Goal: Task Accomplishment & Management: Complete application form

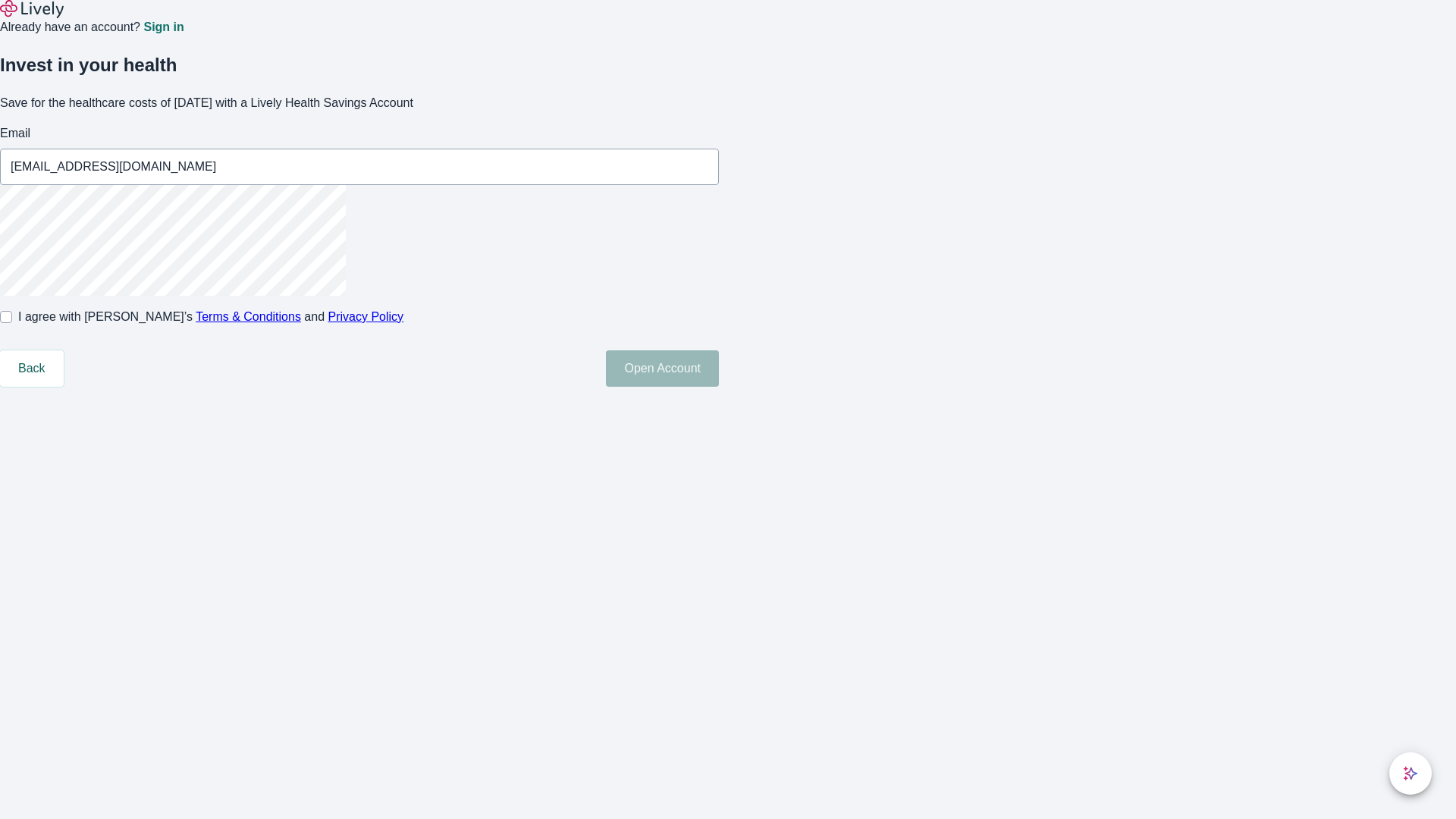
click at [12, 323] on input "I agree with Lively’s Terms & Conditions and Privacy Policy" at bounding box center [6, 317] width 12 height 12
checkbox input "true"
click at [719, 387] on button "Open Account" at bounding box center [662, 369] width 113 height 36
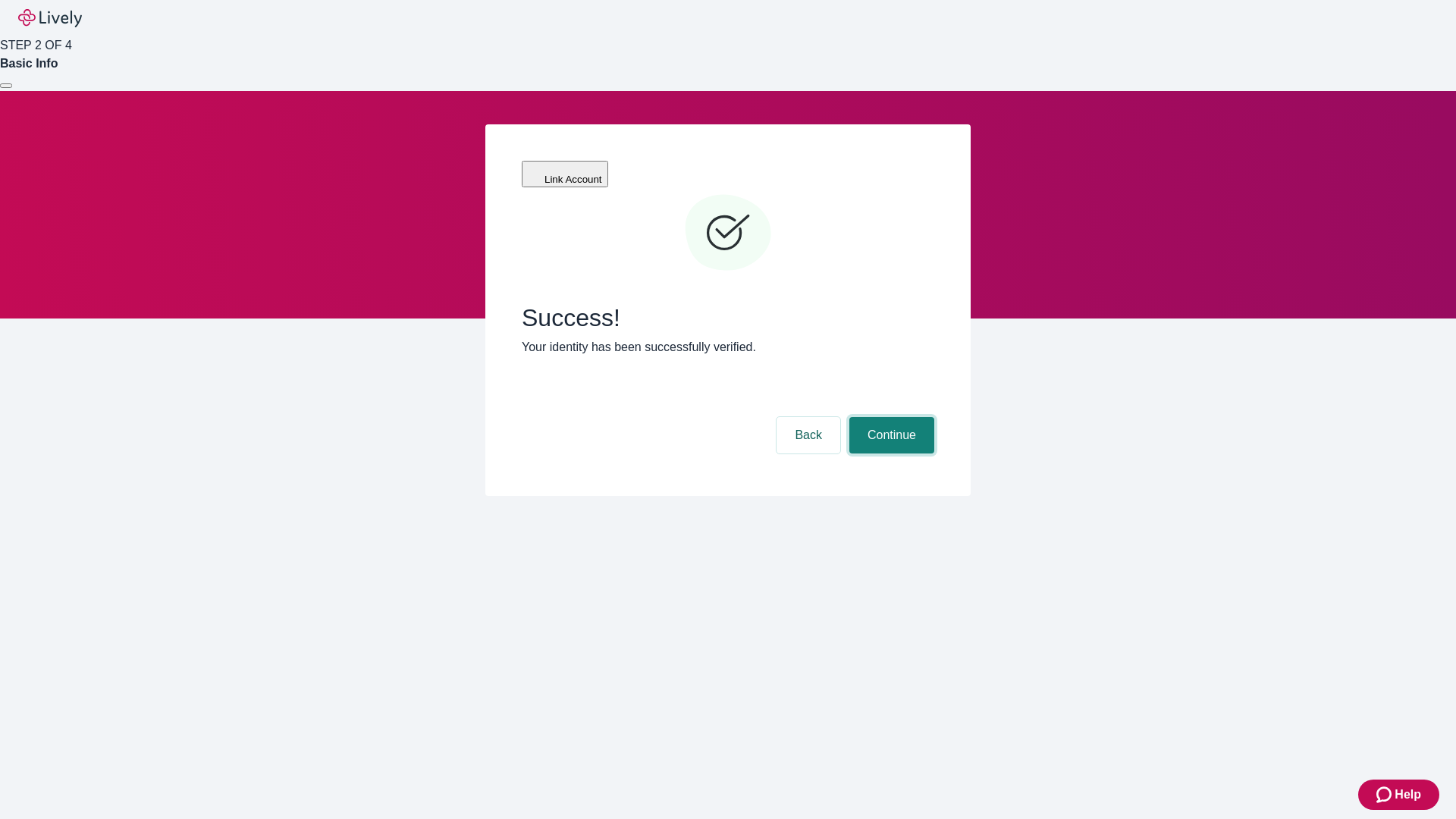
click at [890, 417] on button "Continue" at bounding box center [891, 435] width 85 height 36
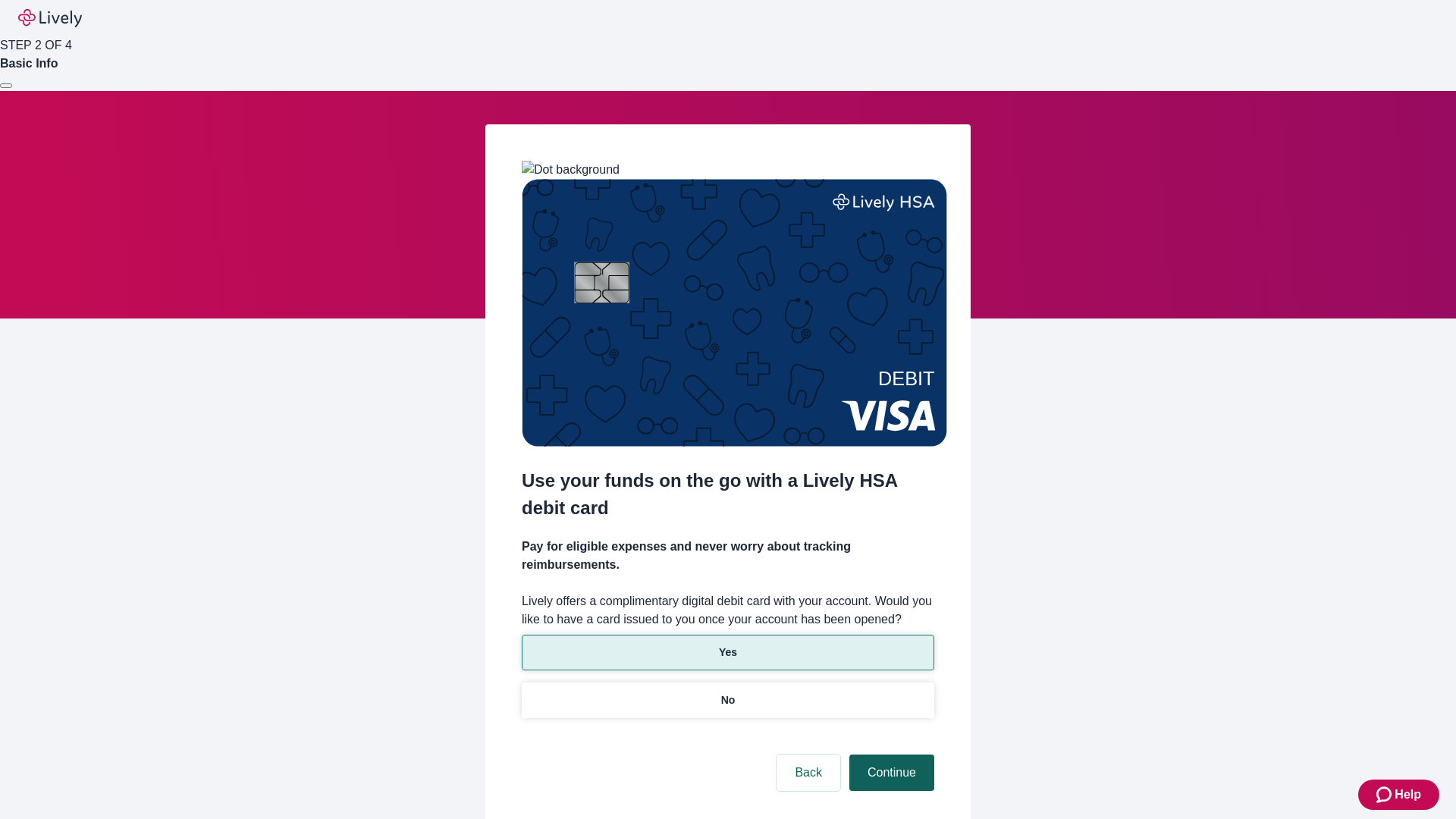
click at [727, 692] on p "No" at bounding box center [728, 700] width 15 height 16
click at [890, 755] on button "Continue" at bounding box center [891, 773] width 85 height 36
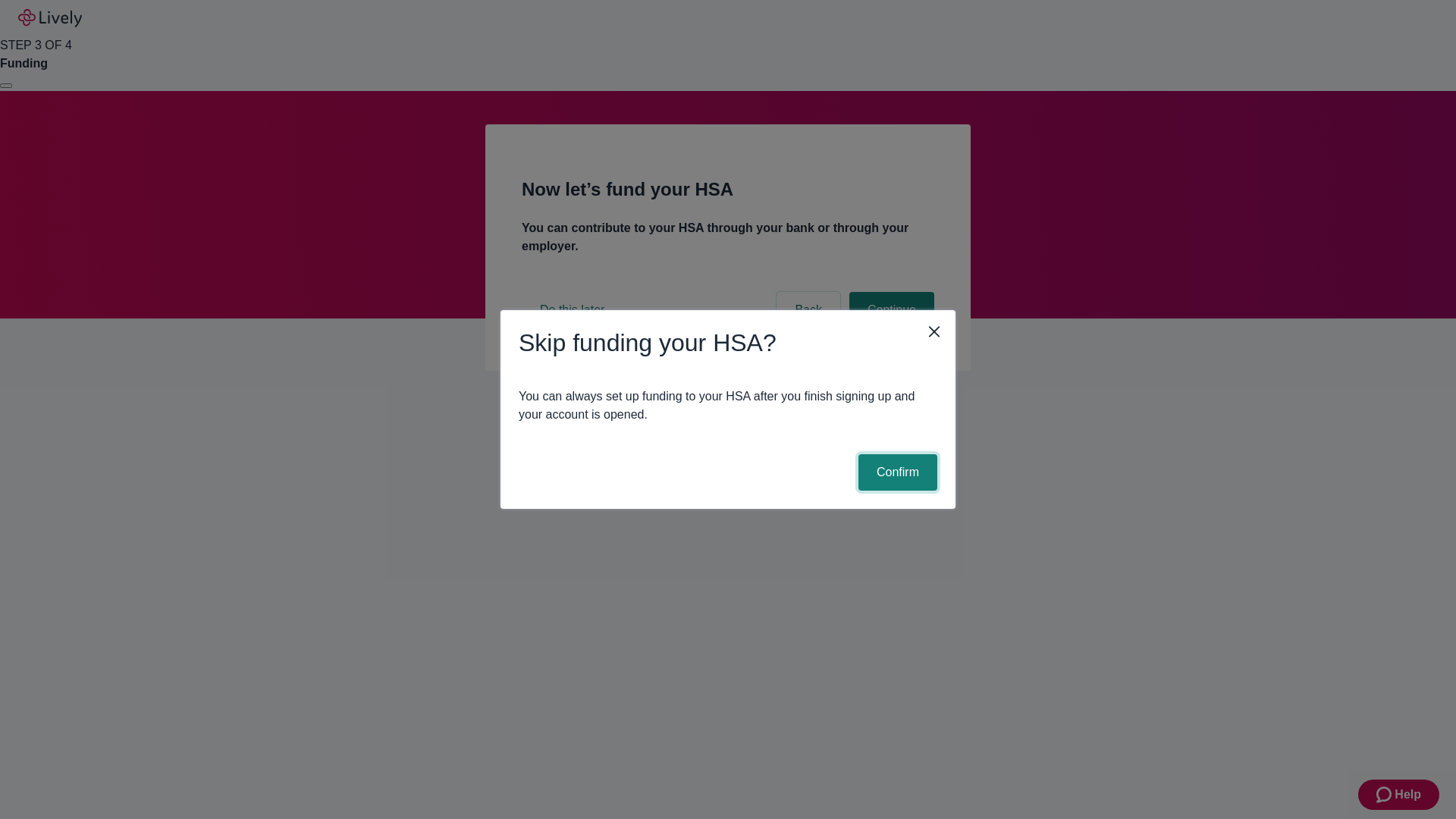
click at [895, 472] on button "Confirm" at bounding box center [898, 472] width 79 height 36
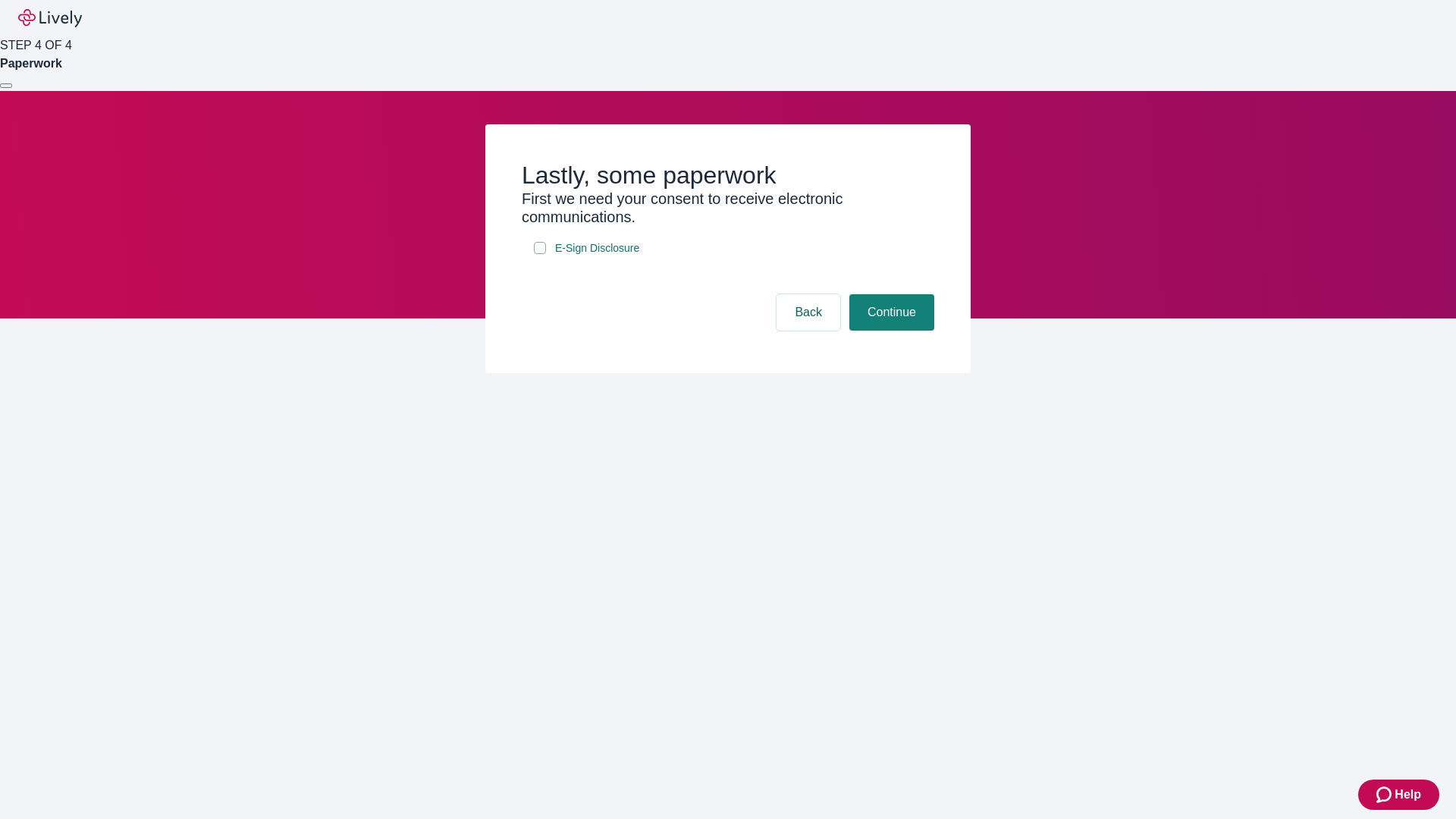
click at [540, 254] on input "E-Sign Disclosure" at bounding box center [540, 248] width 12 height 12
checkbox input "true"
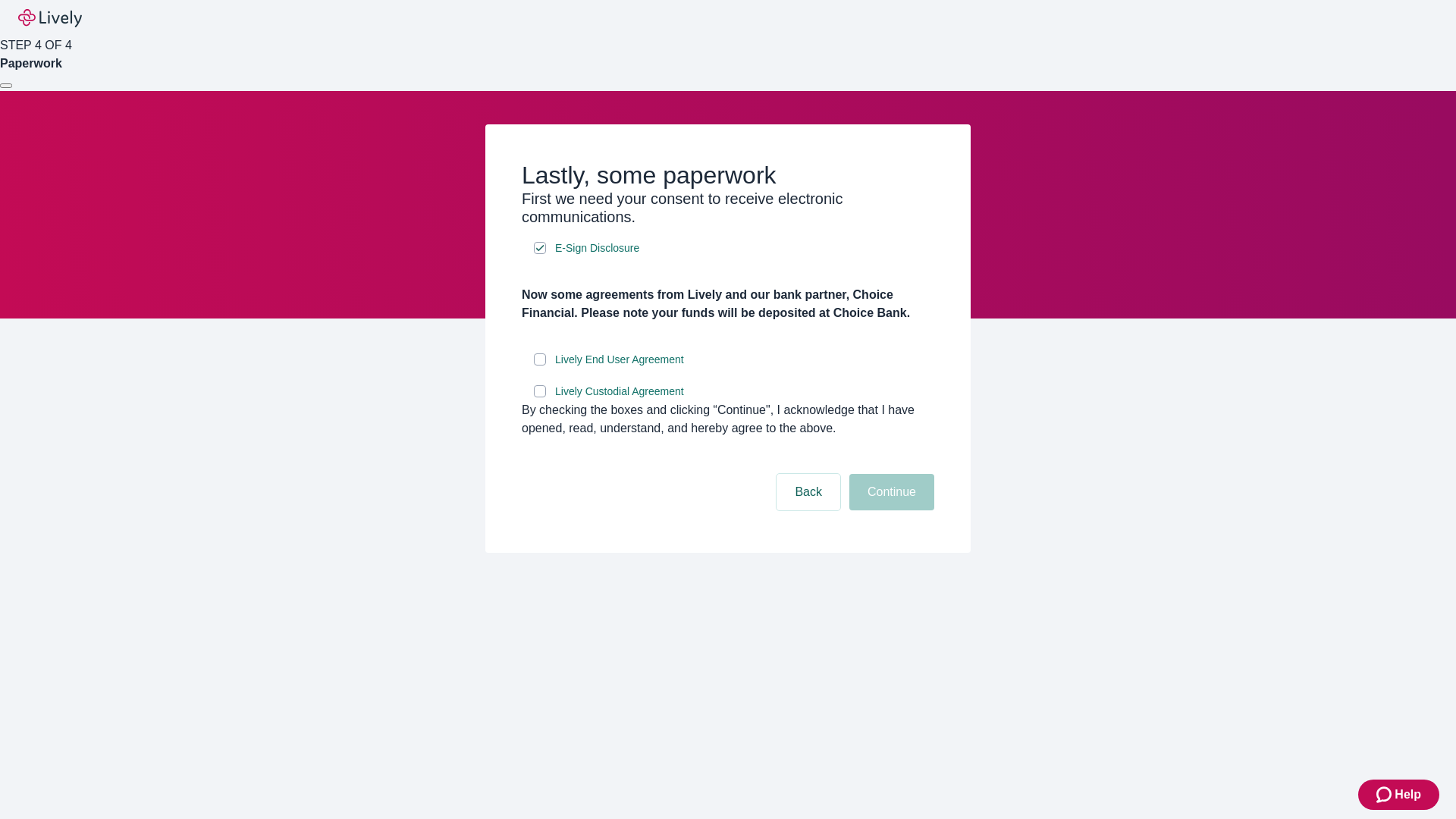
click at [540, 365] on input "Lively End User Agreement" at bounding box center [540, 359] width 12 height 12
checkbox input "true"
click at [540, 398] on input "Lively Custodial Agreement" at bounding box center [540, 391] width 12 height 12
checkbox input "true"
click at [890, 510] on button "Continue" at bounding box center [891, 492] width 85 height 36
